Goal: Transaction & Acquisition: Purchase product/service

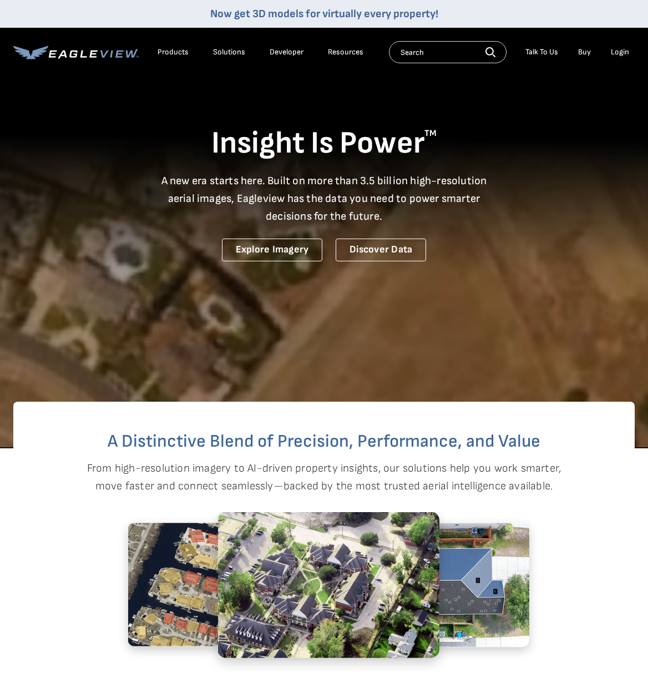
click at [617, 52] on div "Login" at bounding box center [620, 52] width 18 height 10
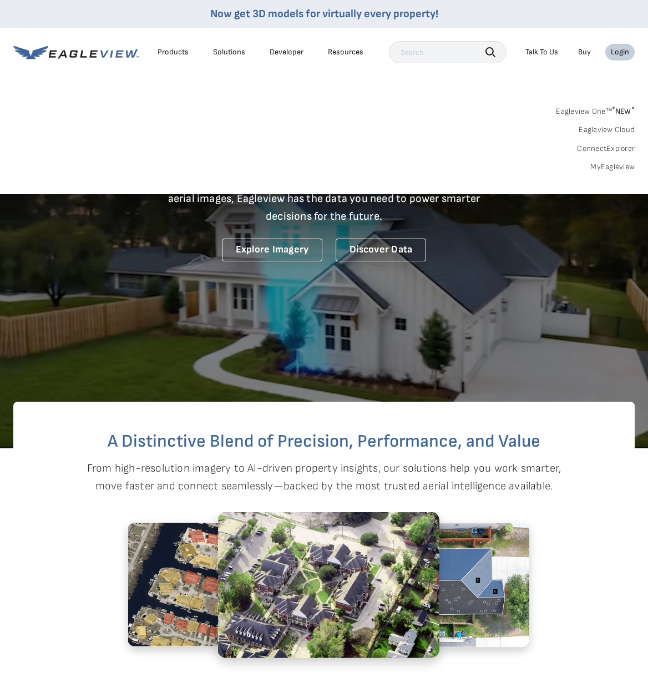
click at [578, 110] on link "Eagleview One™ * NEW *" at bounding box center [595, 109] width 79 height 13
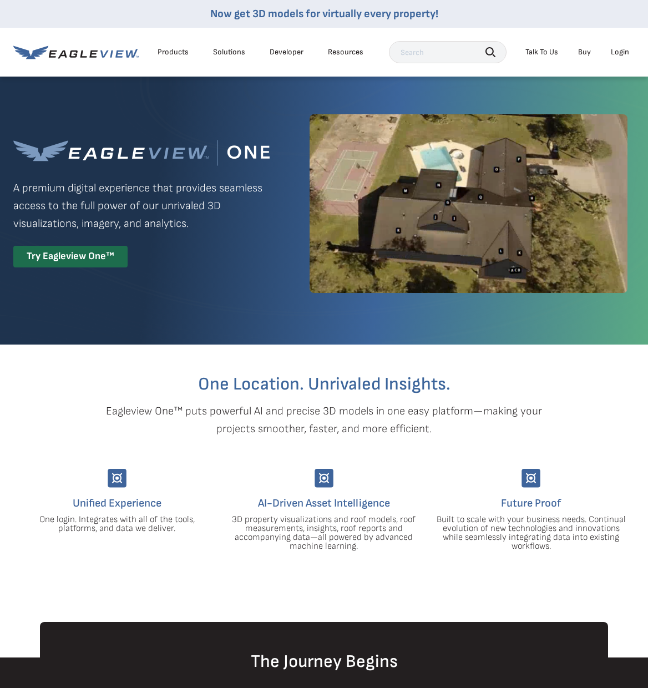
click at [628, 52] on div "Login" at bounding box center [620, 52] width 18 height 10
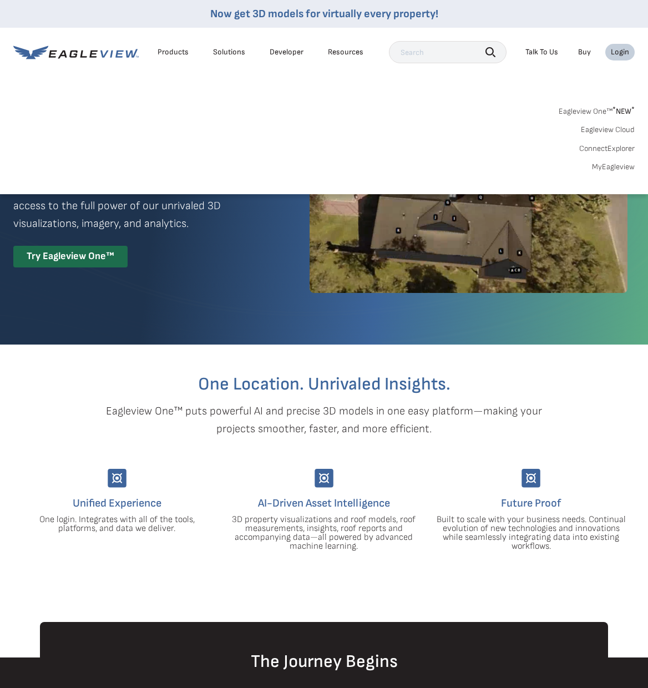
click at [601, 170] on link "MyEagleview" at bounding box center [613, 167] width 43 height 10
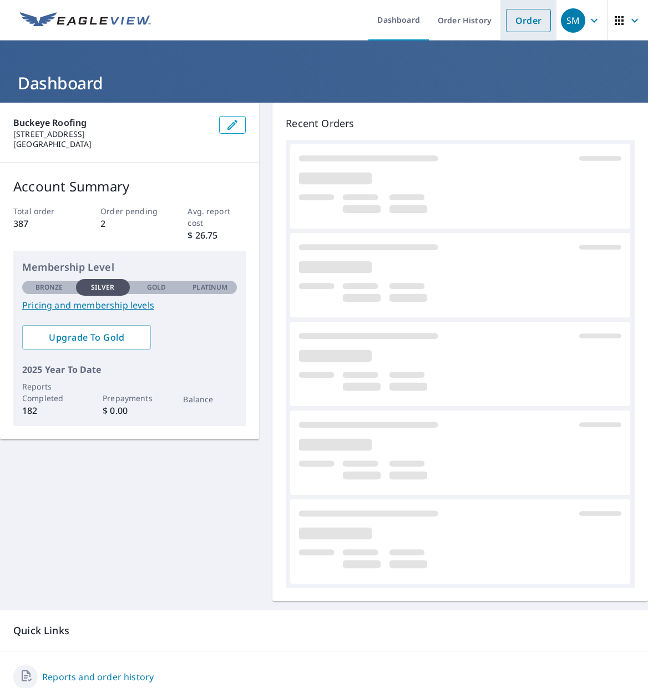
click at [518, 19] on link "Order" at bounding box center [528, 20] width 45 height 23
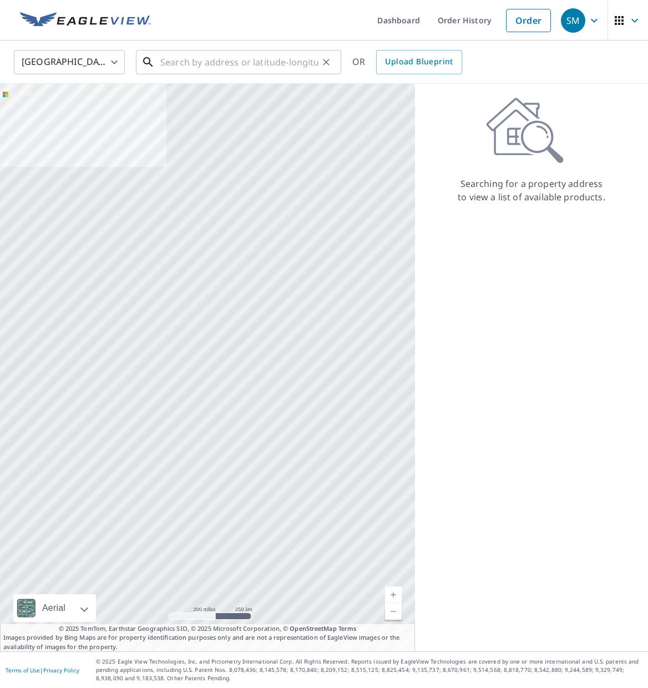
click at [253, 62] on input "text" at bounding box center [239, 62] width 158 height 31
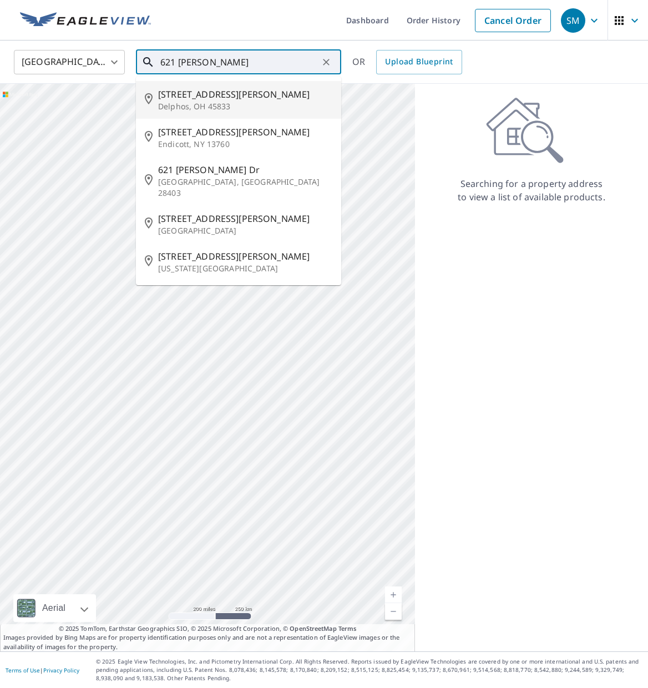
click at [249, 97] on span "621 Jennings St" at bounding box center [245, 94] width 174 height 13
type input "621 Jennings St Delphos, OH 45833"
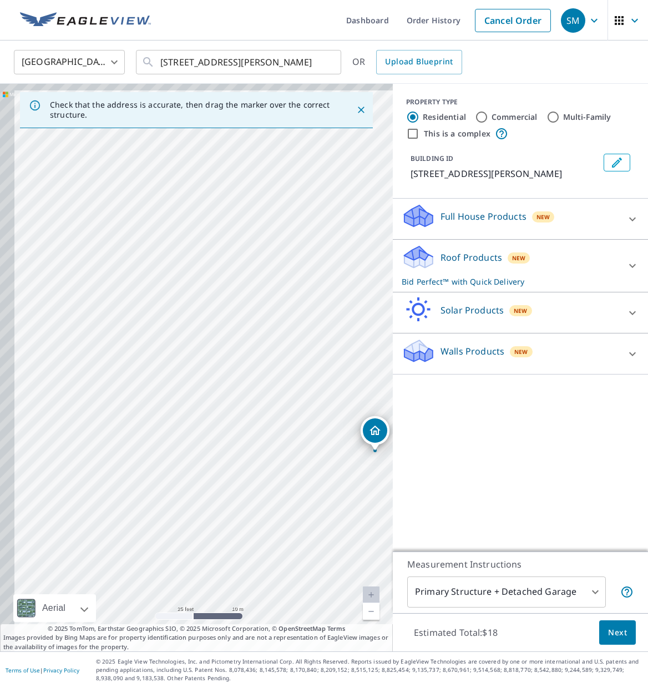
drag, startPoint x: 110, startPoint y: 322, endPoint x: 355, endPoint y: 448, distance: 275.3
click at [355, 449] on div "621 Jennings St Delphos, OH 45833" at bounding box center [196, 368] width 393 height 568
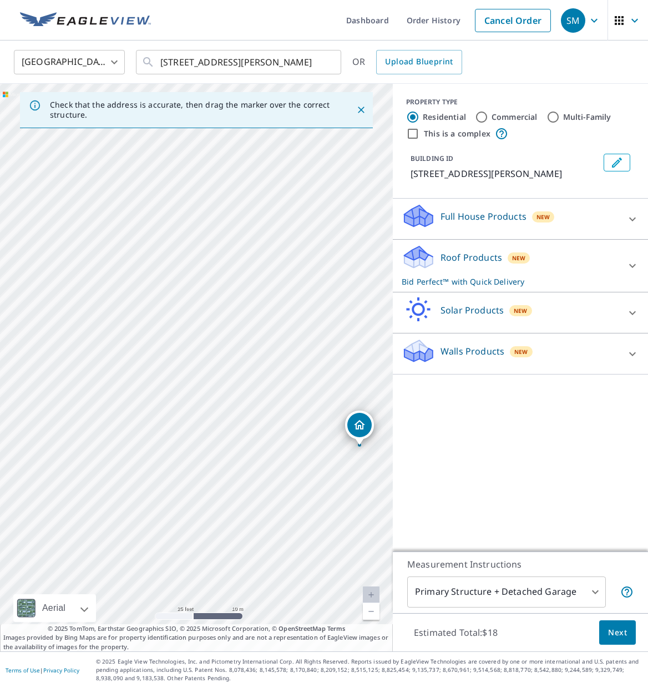
drag, startPoint x: 308, startPoint y: 435, endPoint x: 213, endPoint y: 398, distance: 101.7
click at [213, 398] on div "621 Jennings St Delphos, OH 45833" at bounding box center [196, 368] width 393 height 568
click at [620, 623] on button "Next" at bounding box center [618, 633] width 37 height 25
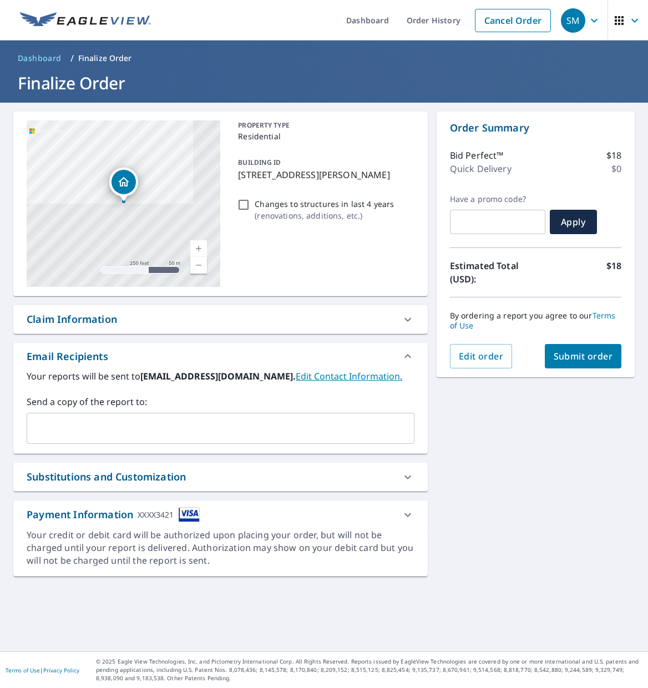
click at [566, 362] on span "Submit order" at bounding box center [583, 356] width 59 height 12
